Goal: Information Seeking & Learning: Learn about a topic

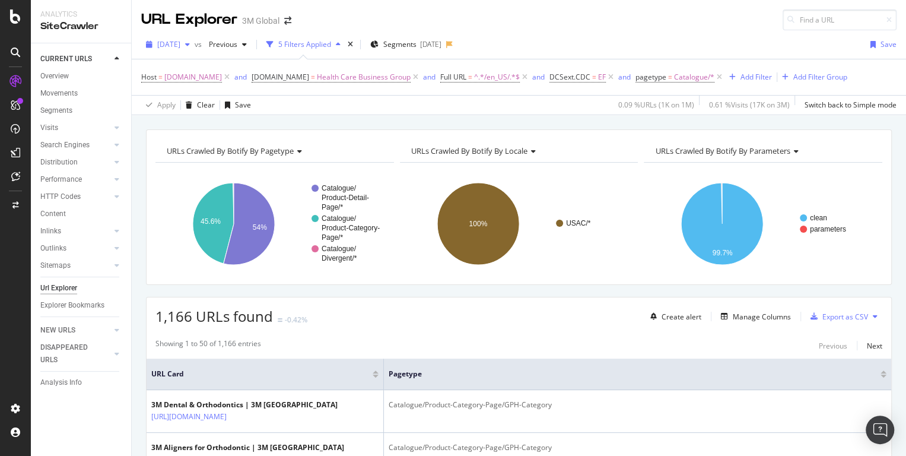
click at [190, 43] on icon "button" at bounding box center [187, 44] width 5 height 7
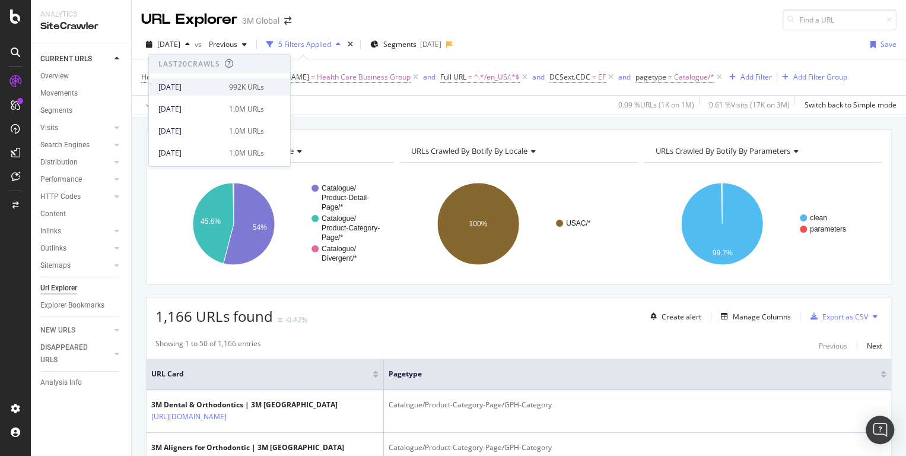
click at [197, 81] on div "[DATE] 992K URLs" at bounding box center [219, 86] width 141 height 17
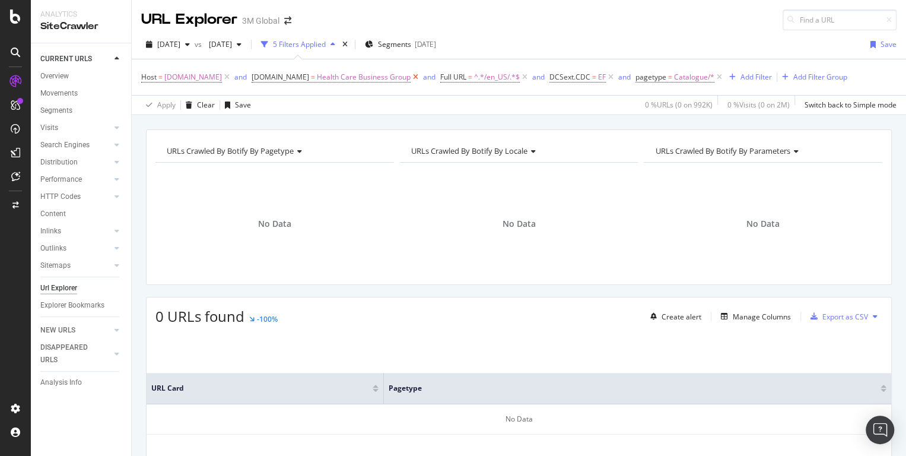
click at [410, 80] on icon at bounding box center [415, 77] width 10 height 12
click at [525, 77] on icon at bounding box center [530, 77] width 10 height 12
click at [417, 77] on icon at bounding box center [422, 77] width 10 height 12
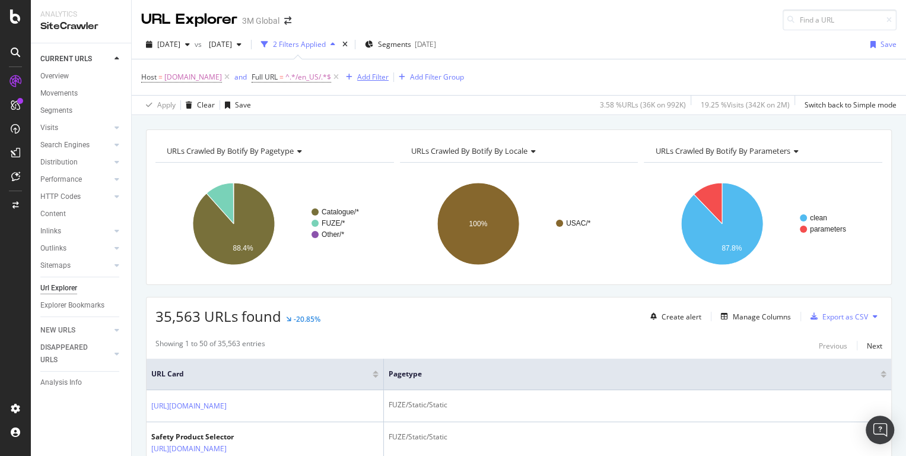
click at [373, 80] on div "Add Filter" at bounding box center [372, 77] width 31 height 10
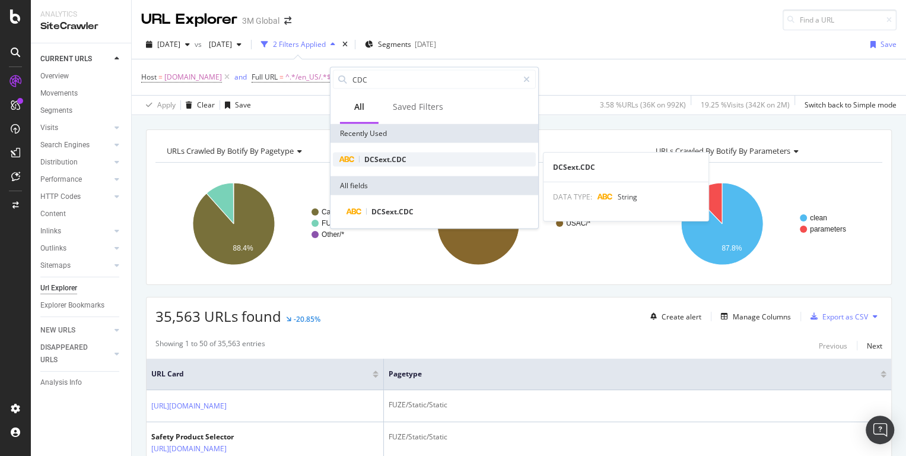
type input "CDC"
click at [381, 161] on span "DCSext.CDC" at bounding box center [385, 159] width 42 height 10
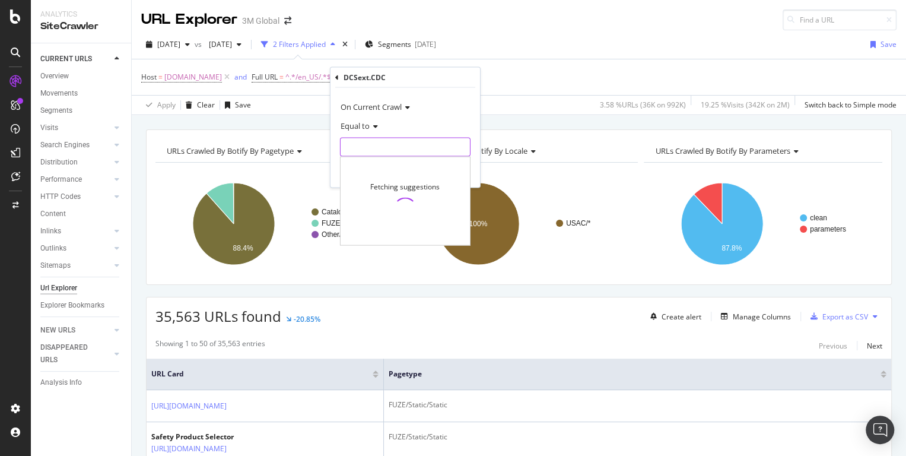
click at [377, 141] on input "text" at bounding box center [404, 147] width 129 height 19
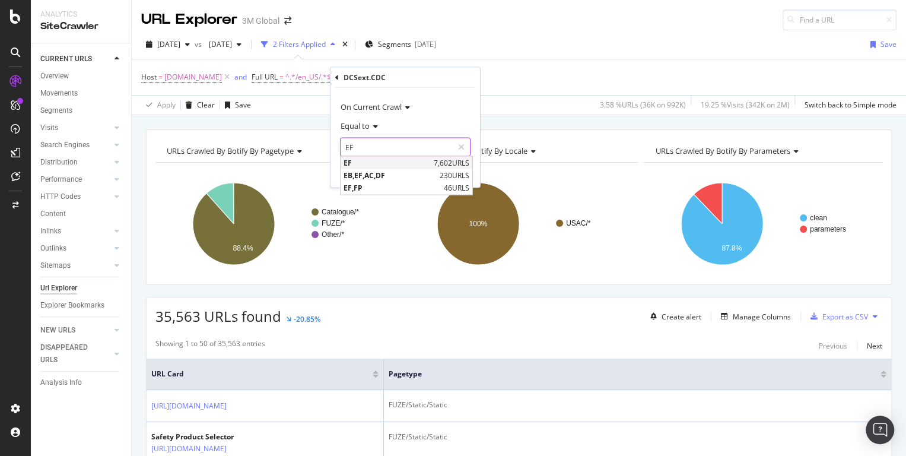
type input "EF"
click at [356, 168] on div "EF 7,602 URLS" at bounding box center [406, 163] width 132 height 12
click at [460, 172] on div "Apply" at bounding box center [461, 172] width 18 height 10
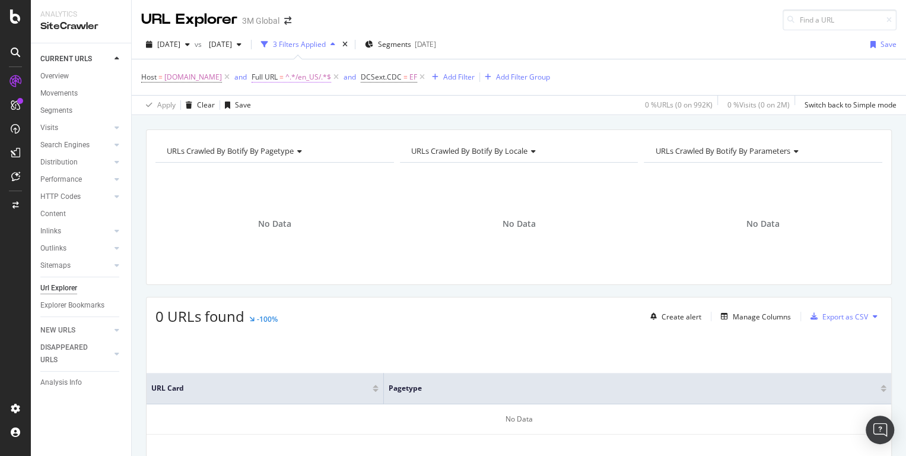
click at [295, 80] on span "^.*/en_US/.*$" at bounding box center [308, 77] width 46 height 17
click at [278, 126] on input "/en_US/" at bounding box center [306, 125] width 112 height 19
type input "/en_LB/"
click at [374, 151] on div "Apply" at bounding box center [371, 151] width 18 height 10
